Goal: Task Accomplishment & Management: Manage account settings

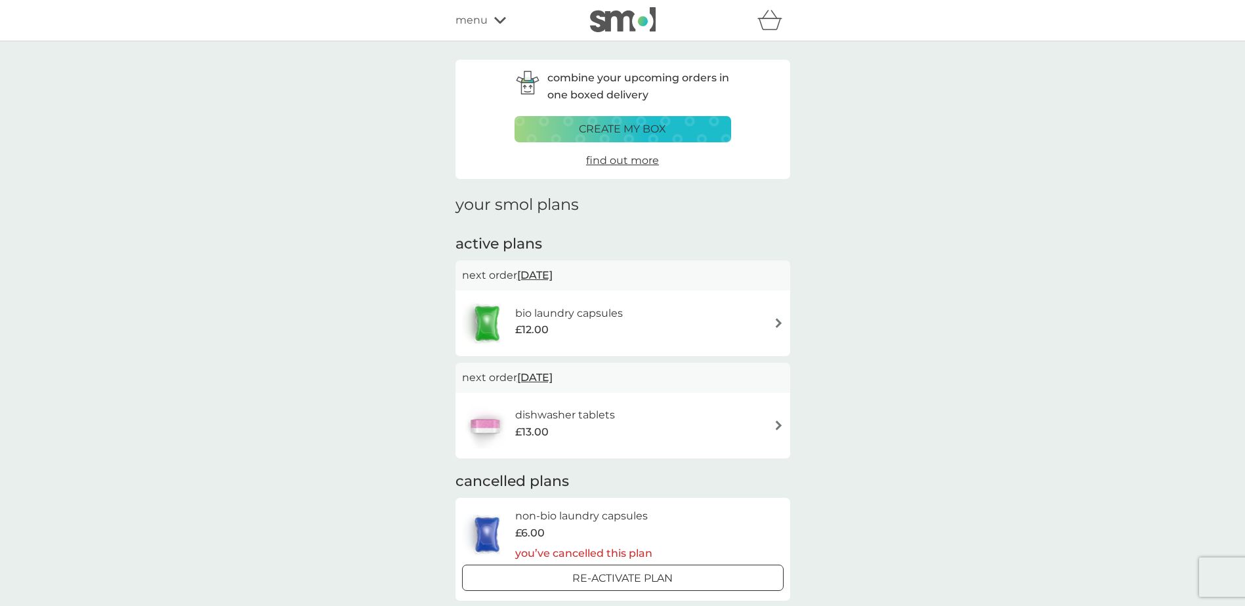
click at [547, 379] on span "[DATE]" at bounding box center [534, 378] width 35 height 26
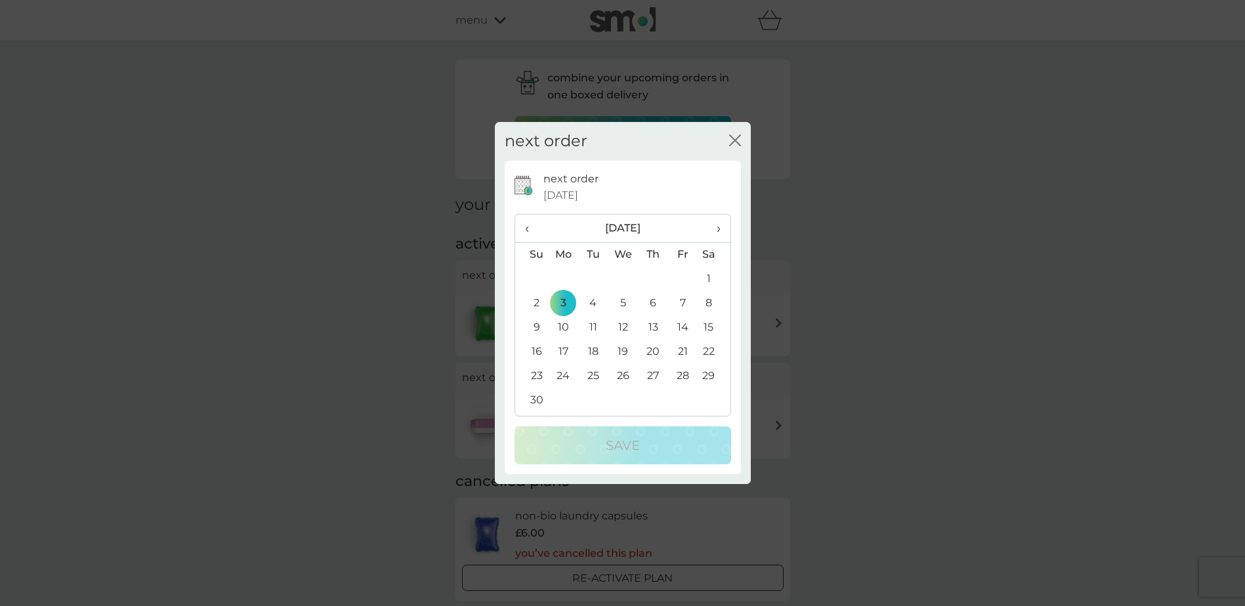
click at [720, 230] on span "›" at bounding box center [713, 229] width 13 height 28
click at [719, 226] on span "›" at bounding box center [713, 229] width 13 height 28
click at [708, 279] on td "3" at bounding box center [713, 279] width 33 height 24
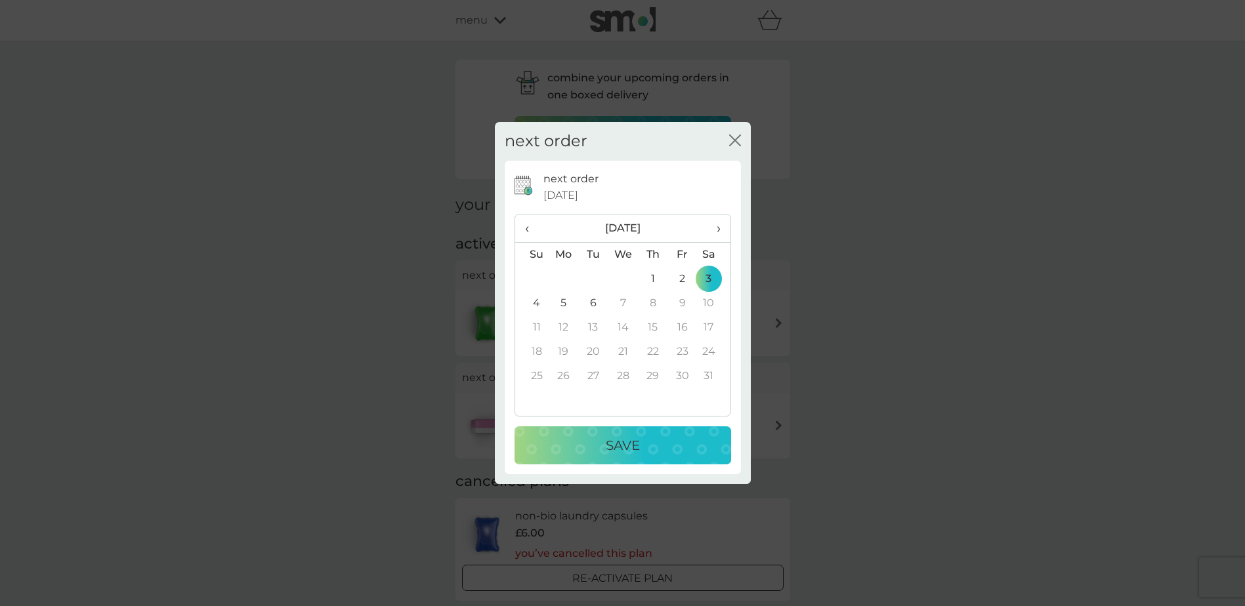
click at [630, 435] on p "Save" at bounding box center [623, 445] width 34 height 21
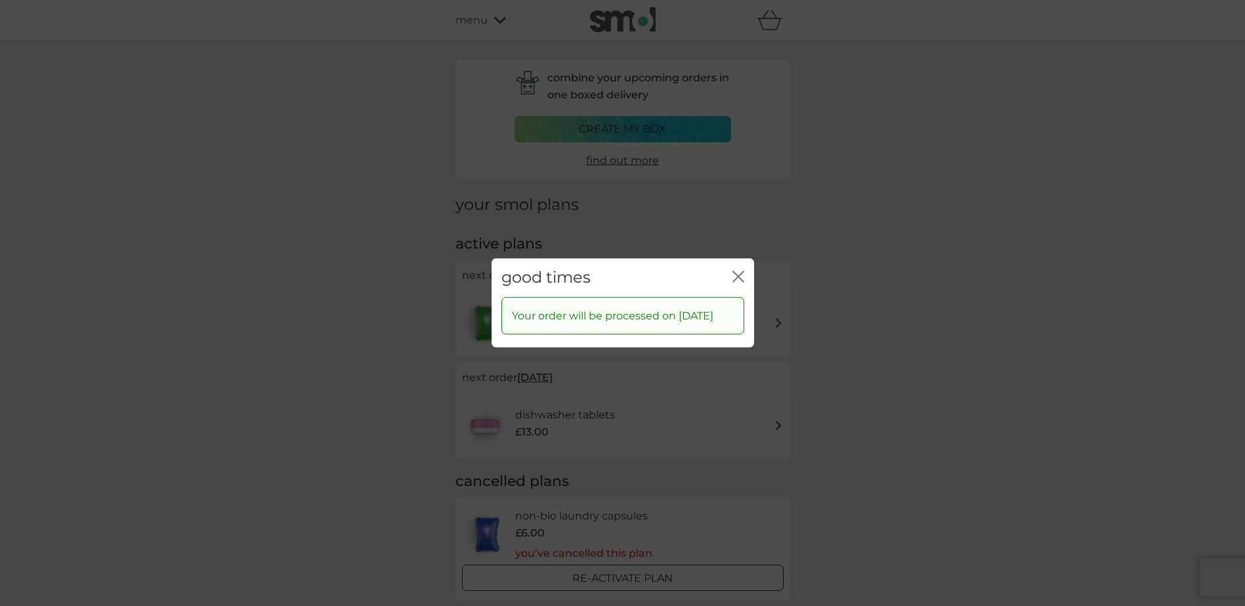
click at [738, 271] on icon "close" at bounding box center [738, 277] width 12 height 12
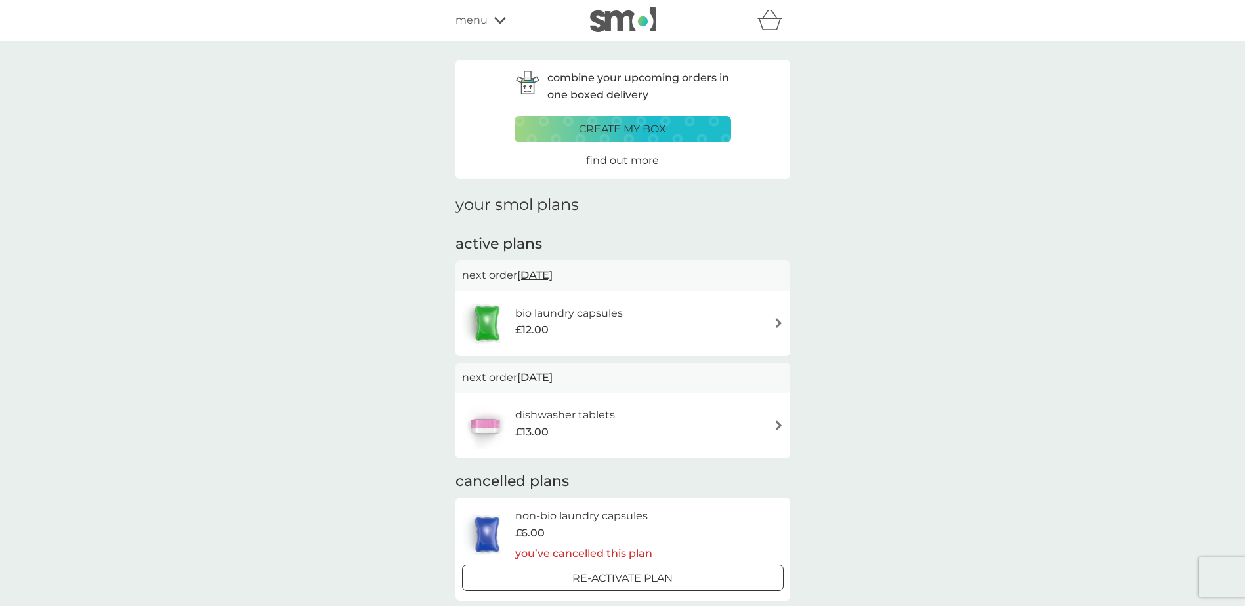
click at [553, 274] on span "[DATE]" at bounding box center [534, 276] width 35 height 26
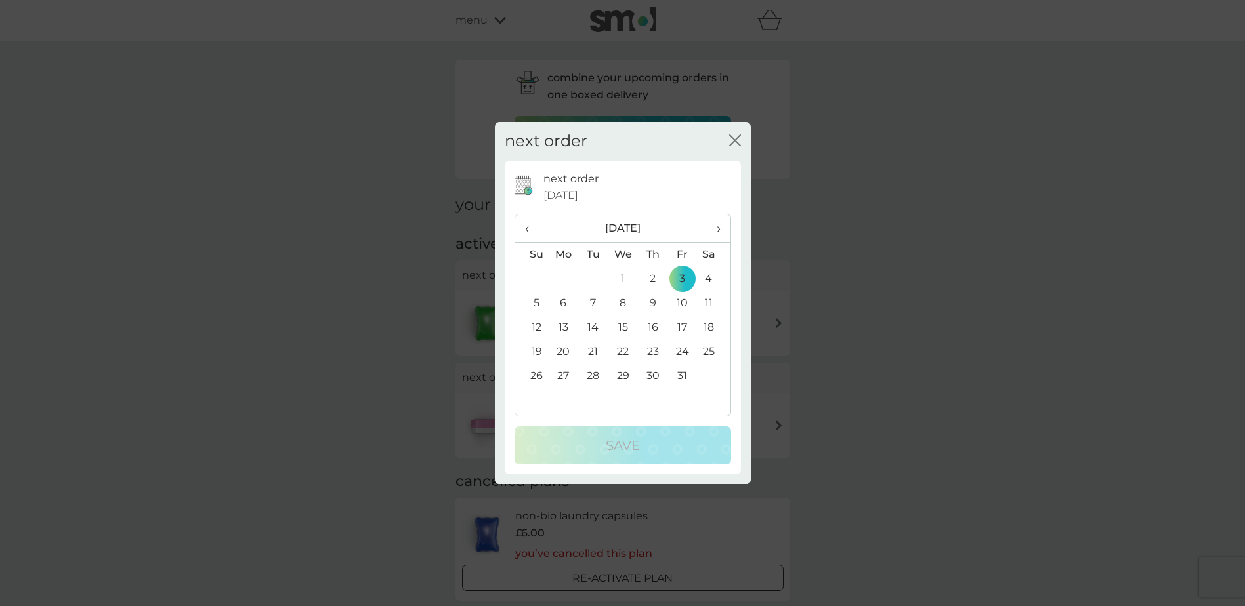
click at [526, 228] on span "‹" at bounding box center [532, 229] width 14 height 28
click at [563, 350] on td "22" at bounding box center [564, 352] width 30 height 24
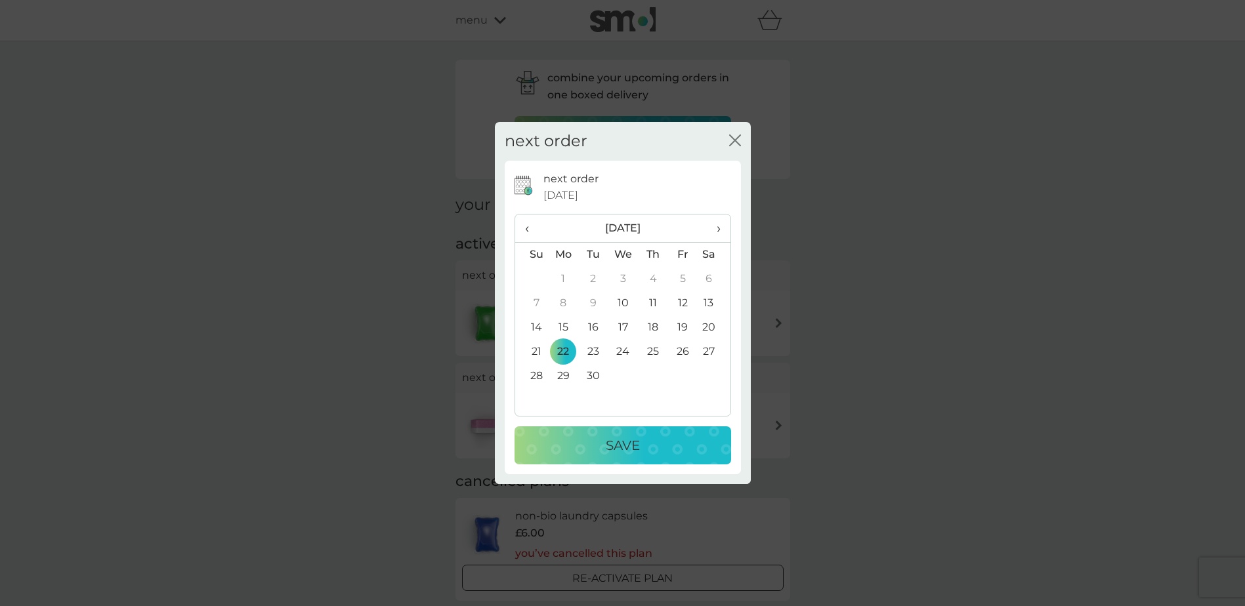
click at [627, 446] on p "Save" at bounding box center [623, 445] width 34 height 21
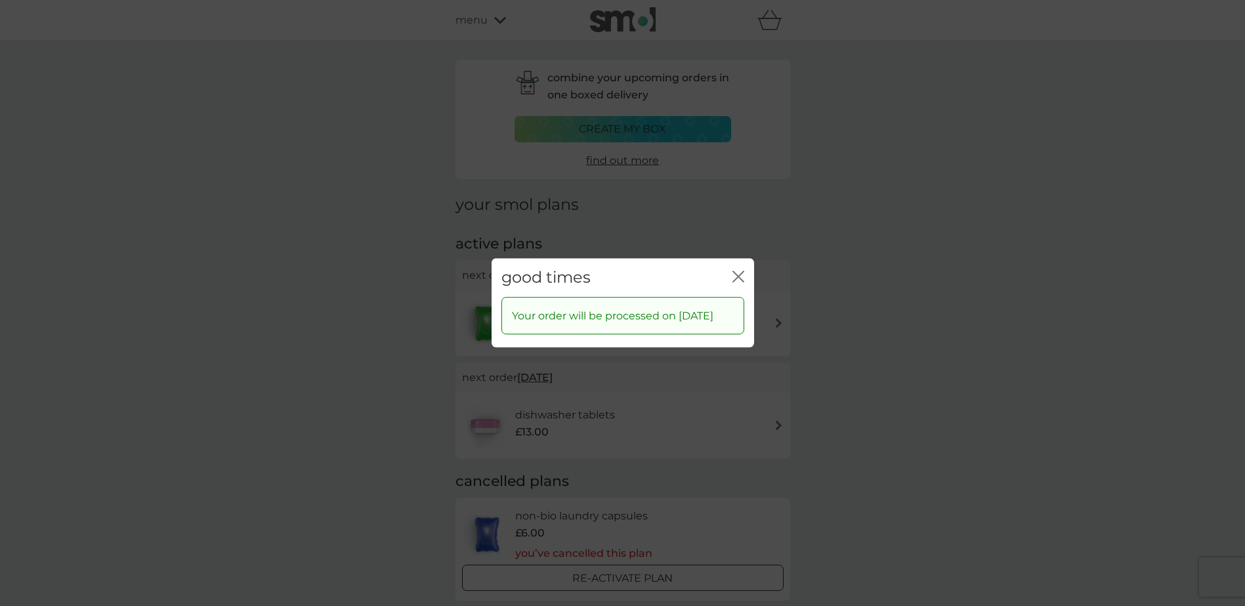
click at [740, 271] on icon "close" at bounding box center [738, 277] width 12 height 12
